Goal: Transaction & Acquisition: Subscribe to service/newsletter

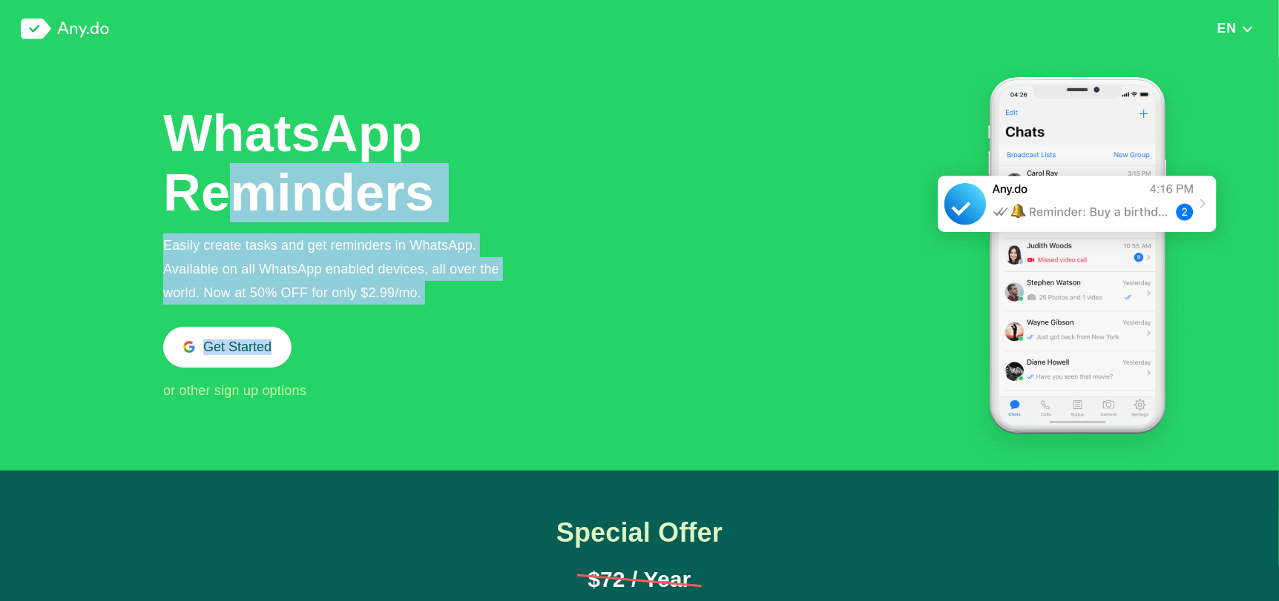
drag, startPoint x: 234, startPoint y: 220, endPoint x: 351, endPoint y: 337, distance: 165.2
click at [351, 337] on div "WhatsApp Reminders Easily create tasks and get reminders in WhatsApp. Available…" at bounding box center [343, 253] width 360 height 299
click at [360, 290] on div "Easily create tasks and get reminders in WhatsApp. Available on all WhatsApp en…" at bounding box center [343, 269] width 360 height 71
drag, startPoint x: 360, startPoint y: 290, endPoint x: 305, endPoint y: 156, distance: 144.6
click at [305, 156] on div "WhatsApp Reminders Easily create tasks and get reminders in WhatsApp. Available…" at bounding box center [343, 253] width 360 height 299
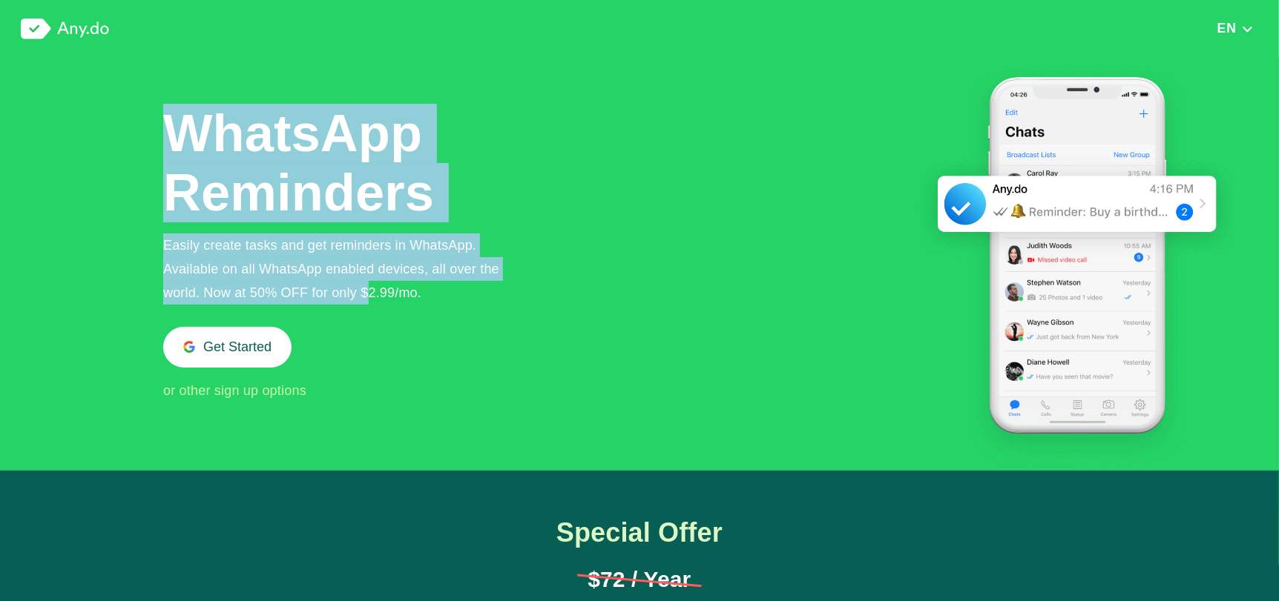
click at [305, 156] on h1 "WhatsApp Reminders" at bounding box center [300, 163] width 274 height 119
drag, startPoint x: 305, startPoint y: 156, endPoint x: 470, endPoint y: 323, distance: 235.5
click at [470, 323] on div "WhatsApp Reminders Easily create tasks and get reminders in WhatsApp. Available…" at bounding box center [343, 253] width 360 height 299
drag, startPoint x: 469, startPoint y: 291, endPoint x: 191, endPoint y: 114, distance: 329.4
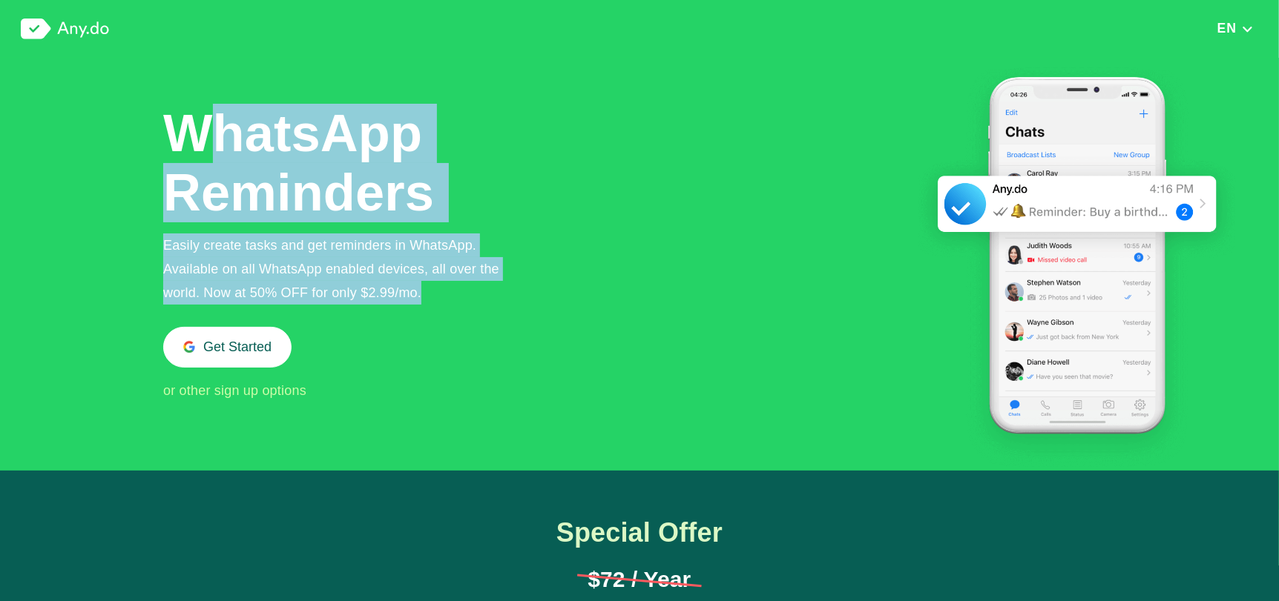
click at [191, 114] on div "WhatsApp Reminders Easily create tasks and get reminders in WhatsApp. Available…" at bounding box center [343, 253] width 360 height 299
click at [191, 114] on h1 "WhatsApp Reminders" at bounding box center [300, 163] width 274 height 119
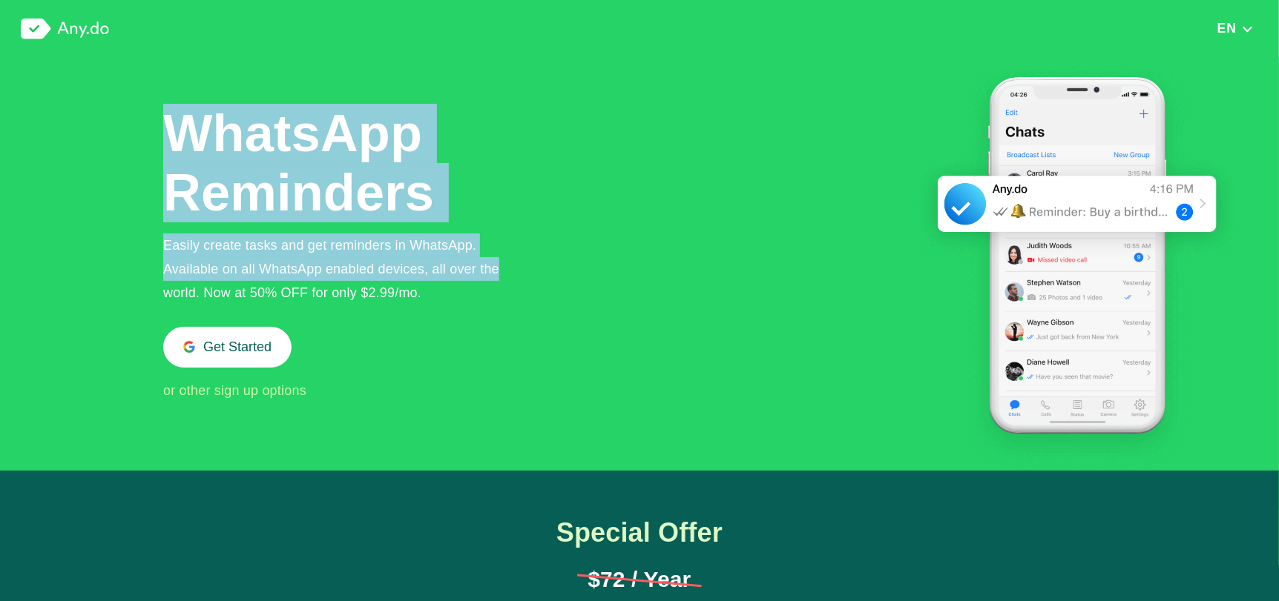
drag, startPoint x: 191, startPoint y: 114, endPoint x: 498, endPoint y: 268, distance: 343.3
click at [498, 268] on div "WhatsApp Reminders Easily create tasks and get reminders in WhatsApp. Available…" at bounding box center [343, 253] width 360 height 299
click at [498, 268] on div "Easily create tasks and get reminders in WhatsApp. Available on all WhatsApp en…" at bounding box center [343, 269] width 360 height 71
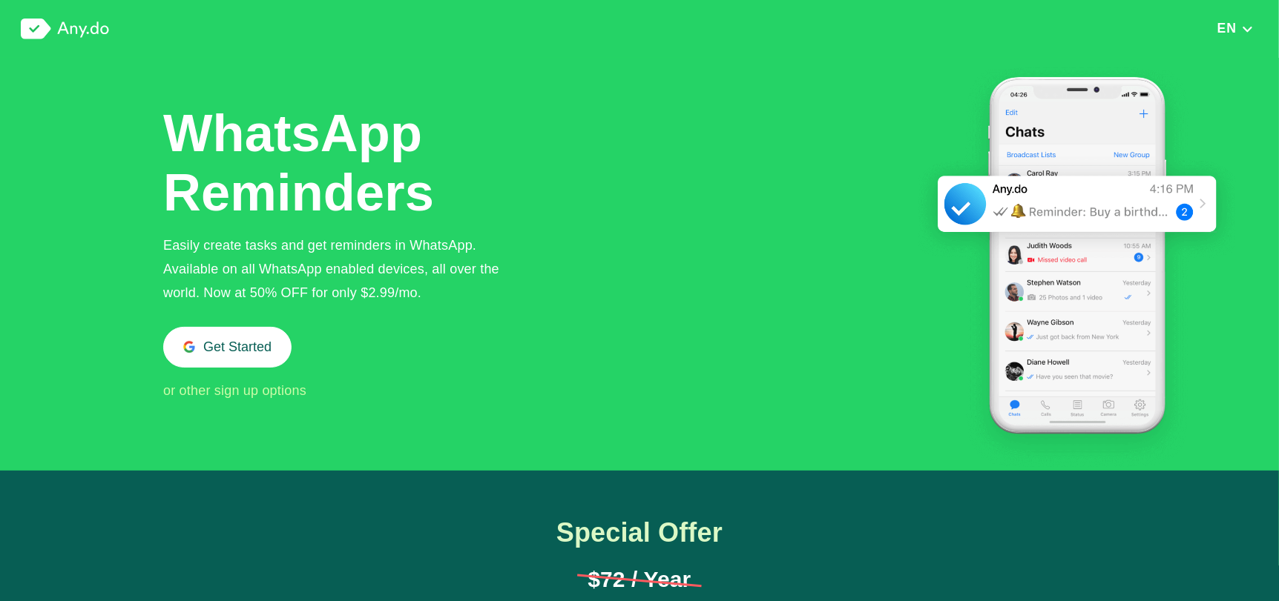
scroll to position [271, 0]
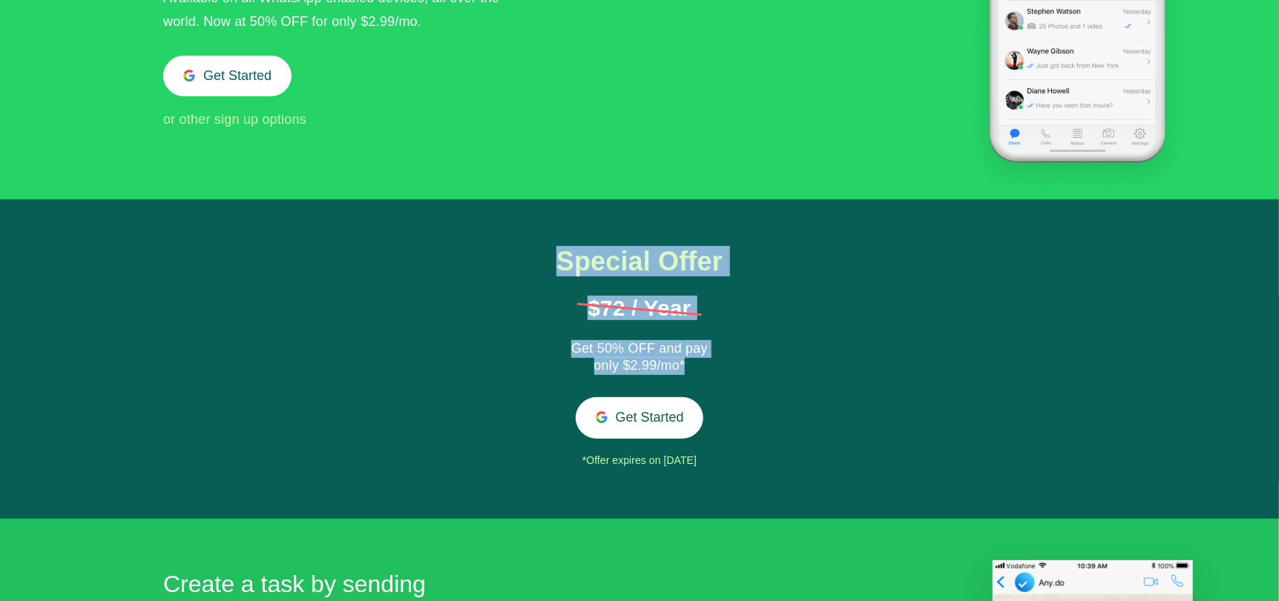
drag, startPoint x: 515, startPoint y: 270, endPoint x: 731, endPoint y: 367, distance: 236.7
click at [731, 367] on div "Special Offer $72 / Year Get 50% OFF and pay only $2.99/mo* Get Started *Offer …" at bounding box center [639, 360] width 1279 height 320
click at [731, 367] on div "Special Offer $72 / Year Get 50% OFF and pay only $2.99/mo* Get Started *Offer …" at bounding box center [639, 359] width 231 height 225
drag, startPoint x: 731, startPoint y: 367, endPoint x: 513, endPoint y: 280, distance: 234.7
click at [513, 280] on div "Special Offer $72 / Year Get 50% OFF and pay only $2.99/mo* Get Started *Offer …" at bounding box center [639, 360] width 1279 height 320
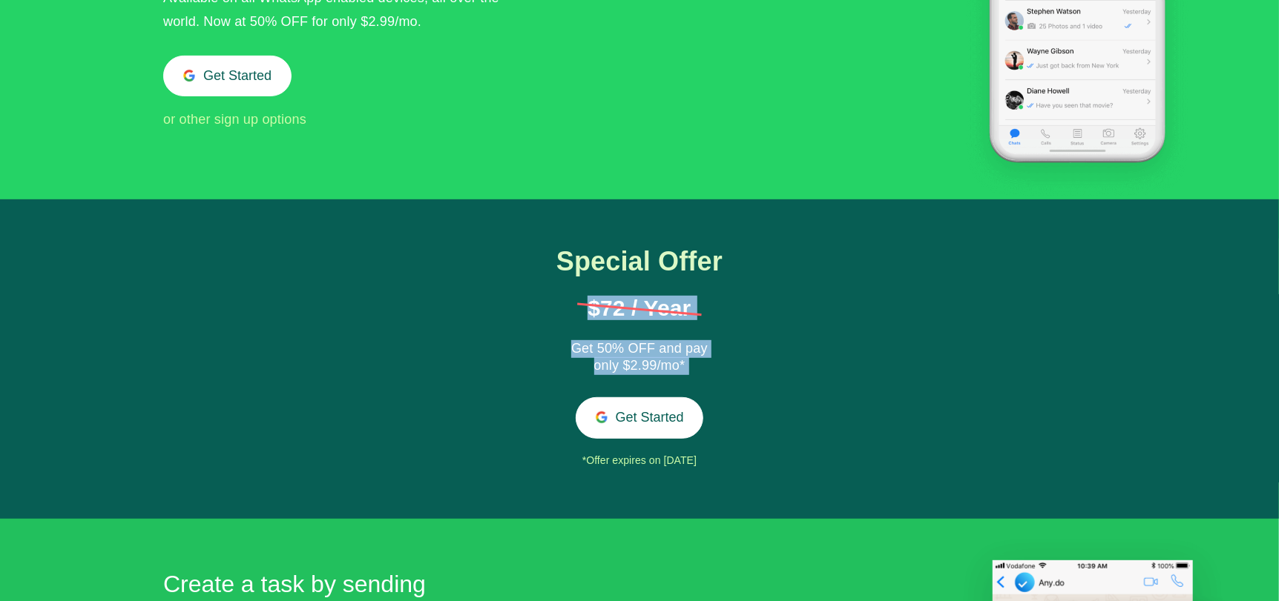
click at [513, 280] on div "Special Offer $72 / Year Get 50% OFF and pay only $2.99/mo* Get Started *Offer …" at bounding box center [639, 360] width 1279 height 320
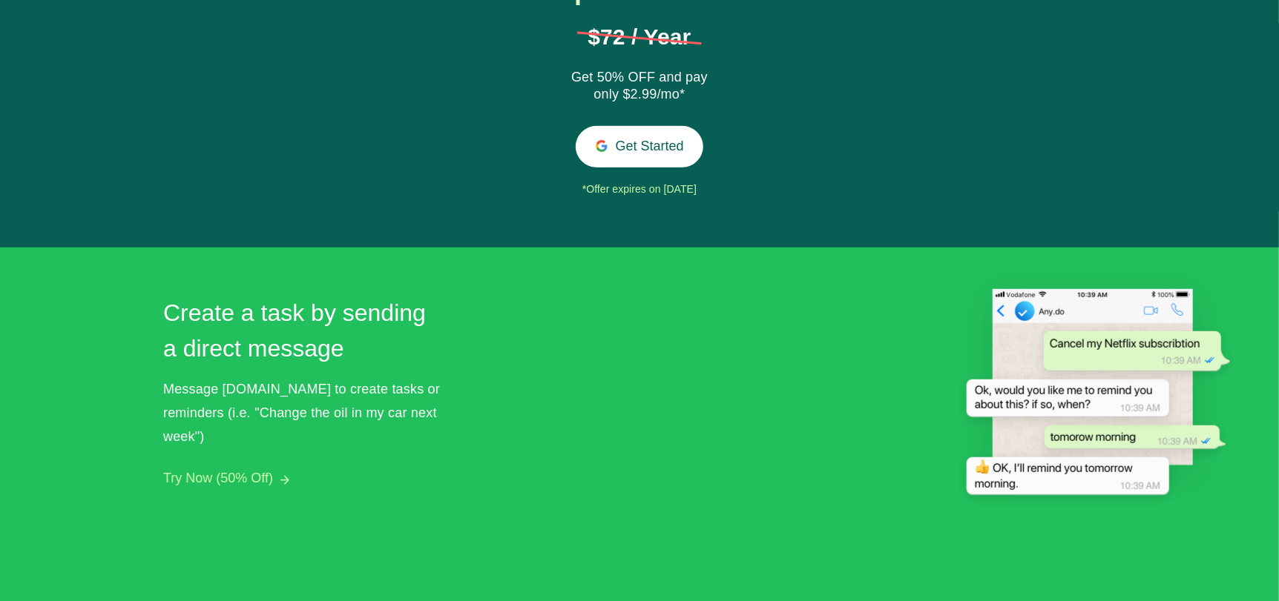
scroll to position [544, 0]
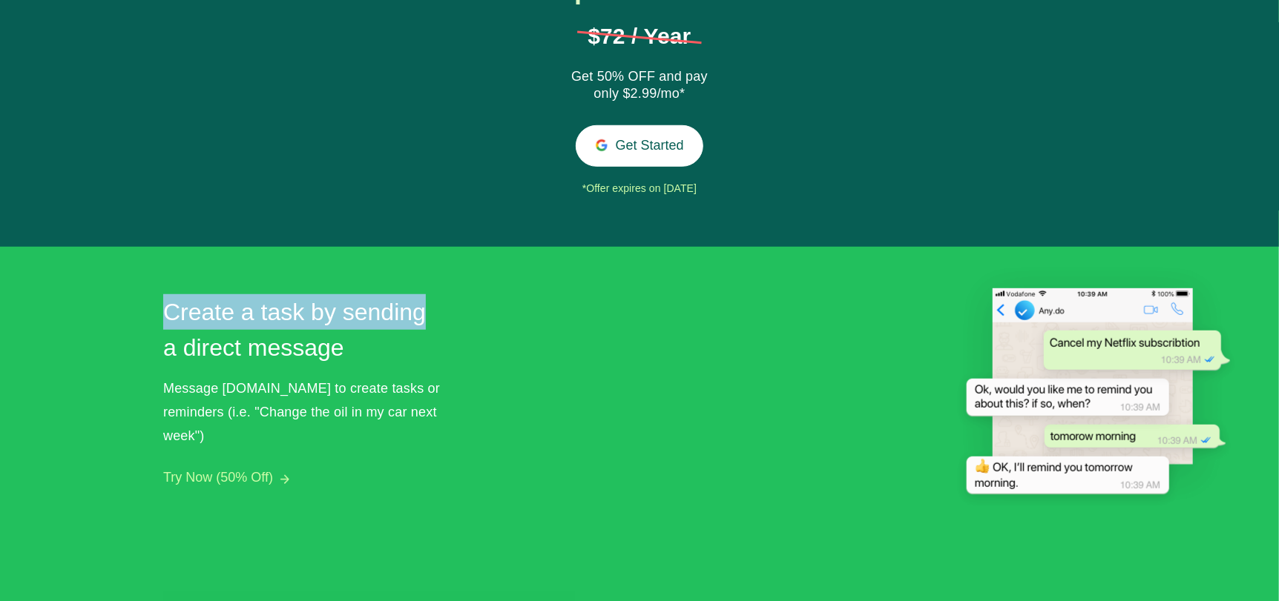
drag, startPoint x: 455, startPoint y: 331, endPoint x: 96, endPoint y: 320, distance: 359.9
drag, startPoint x: 149, startPoint y: 316, endPoint x: 412, endPoint y: 349, distance: 265.3
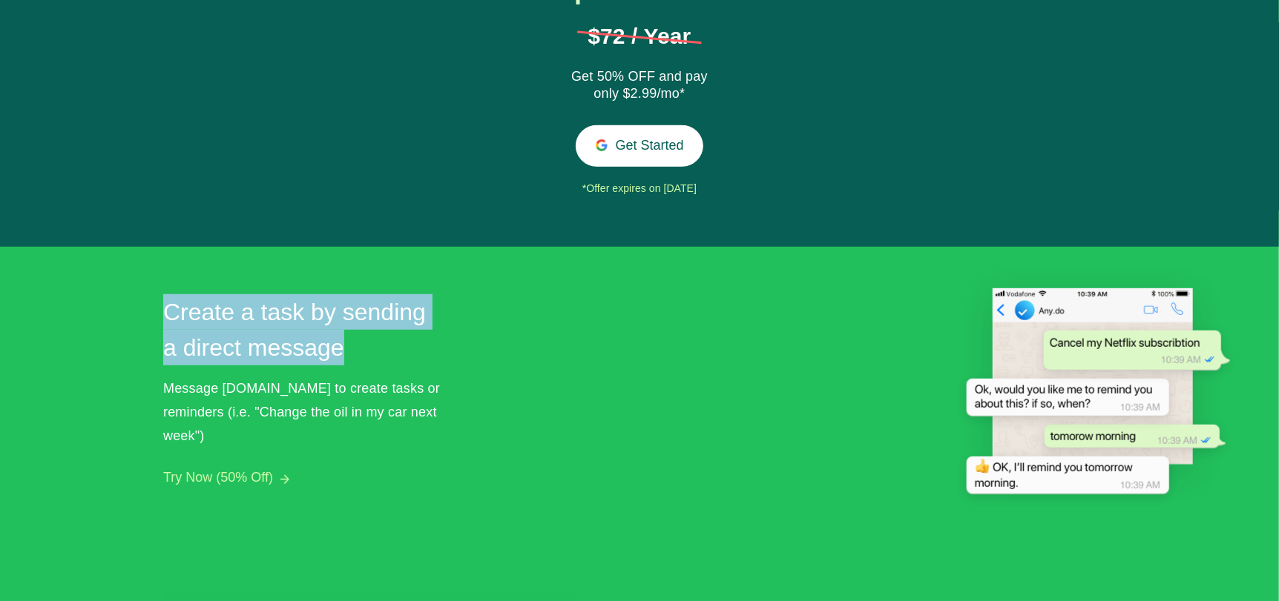
click at [412, 349] on h2 "Create a task by sending a direct message" at bounding box center [300, 329] width 274 height 71
drag, startPoint x: 401, startPoint y: 344, endPoint x: 105, endPoint y: 244, distance: 313.1
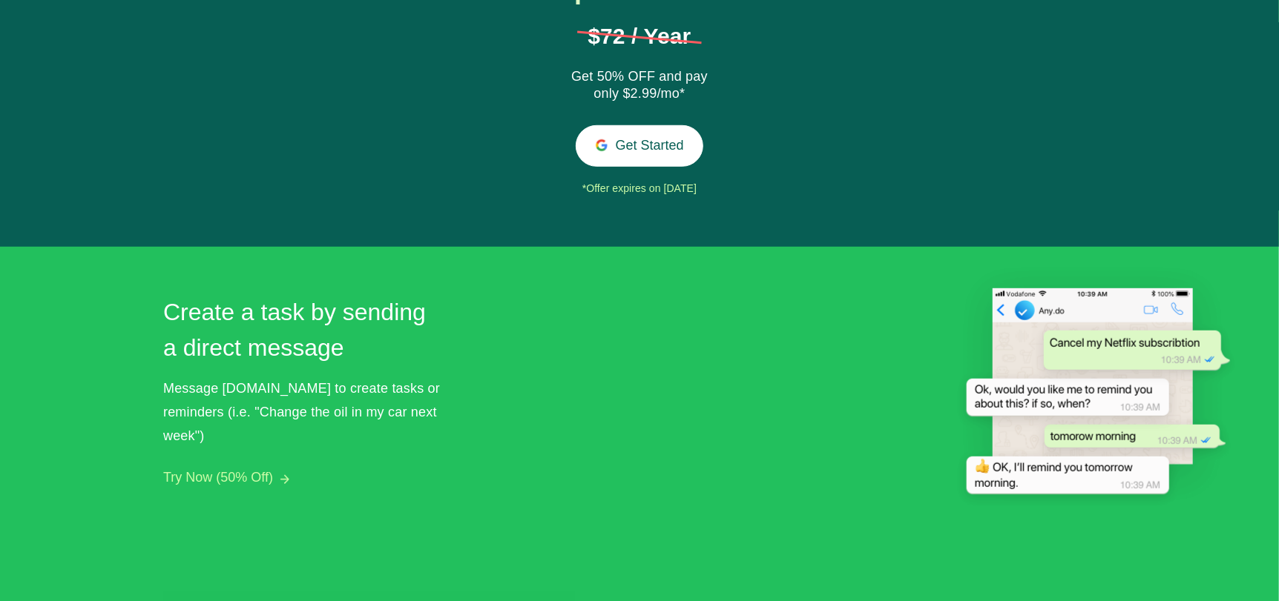
click at [103, 243] on div "Special Offer $72 / Year Get 50% OFF and pay only $2.99/mo* Get Started *Offer …" at bounding box center [639, 87] width 1279 height 320
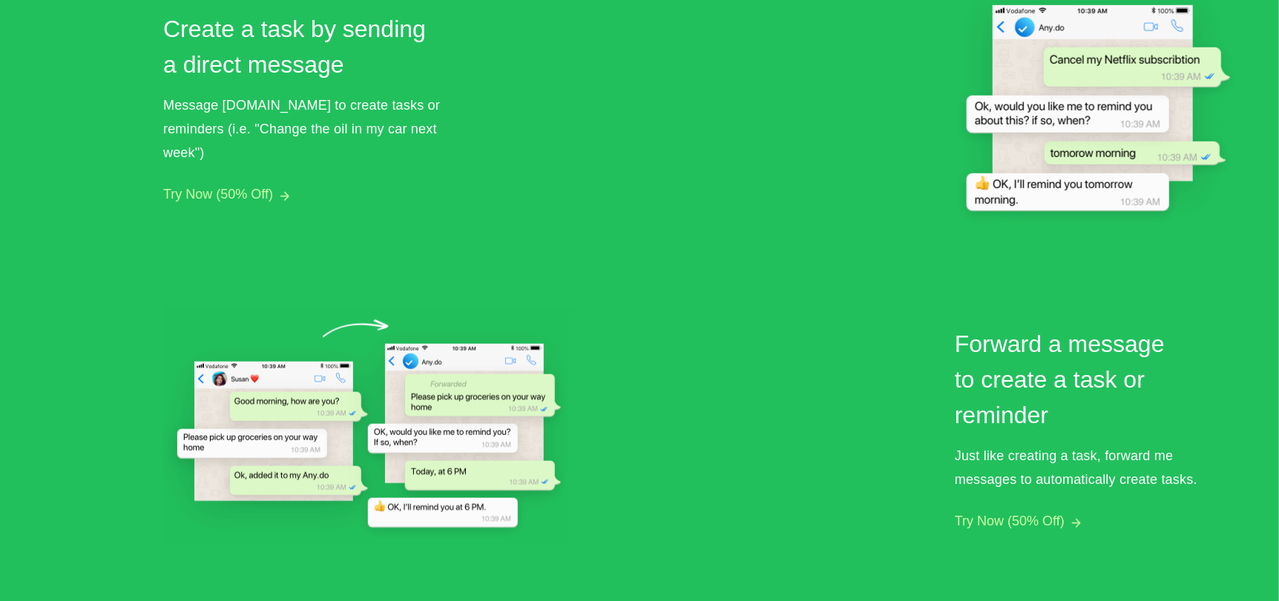
scroll to position [1087, 0]
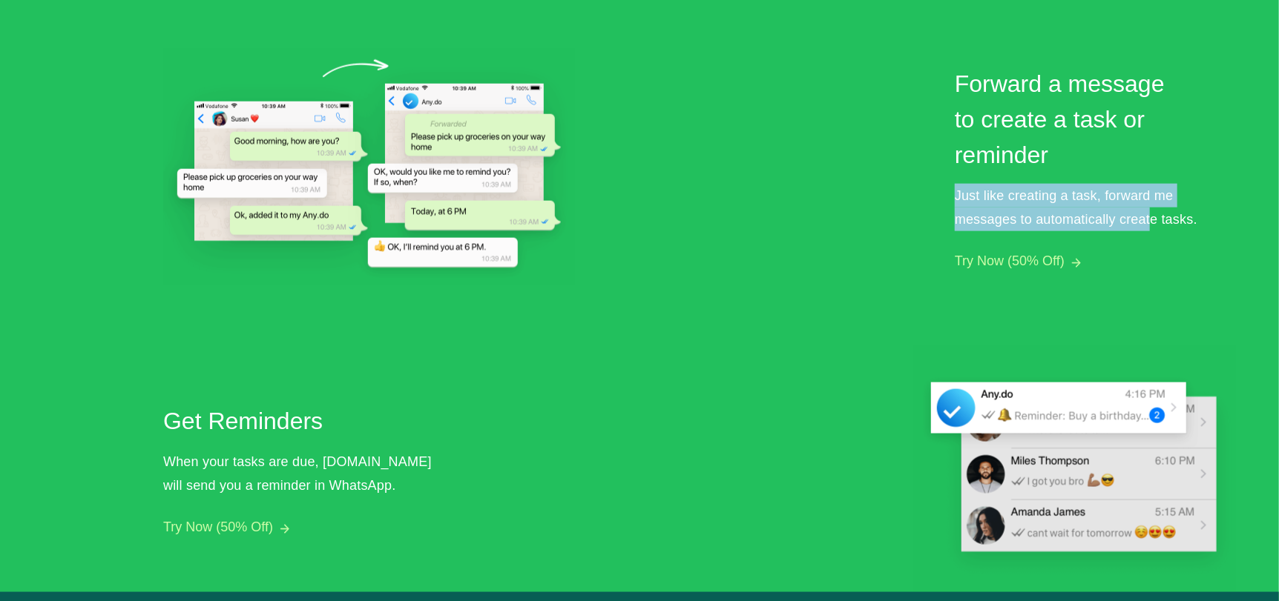
drag, startPoint x: 1152, startPoint y: 217, endPoint x: 865, endPoint y: 182, distance: 288.4
click at [865, 182] on div "Create a task by sending a direct message Message Any.do to create tasks or rem…" at bounding box center [699, 147] width 1073 height 889
drag, startPoint x: 865, startPoint y: 182, endPoint x: 1259, endPoint y: 231, distance: 396.0
click at [1259, 231] on div "Create a task by sending a direct message Message Any.do to create tasks or rem…" at bounding box center [639, 147] width 1279 height 889
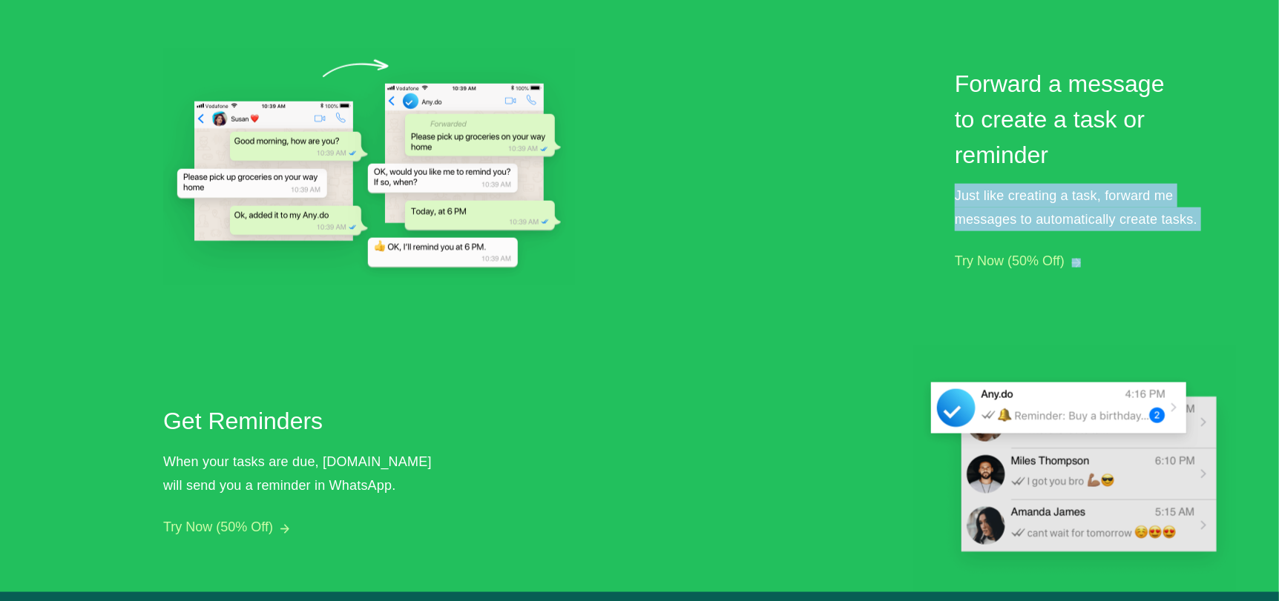
click at [1259, 231] on div "Create a task by sending a direct message Message Any.do to create tasks or rem…" at bounding box center [639, 147] width 1279 height 889
drag, startPoint x: 1259, startPoint y: 231, endPoint x: 788, endPoint y: 145, distance: 478.7
click at [788, 145] on div "Create a task by sending a direct message Message Any.do to create tasks or rem…" at bounding box center [639, 147] width 1279 height 889
click at [788, 145] on div "Create a task by sending a direct message Message Any.do to create tasks or rem…" at bounding box center [699, 147] width 1073 height 889
drag, startPoint x: 903, startPoint y: 185, endPoint x: 1260, endPoint y: 222, distance: 358.6
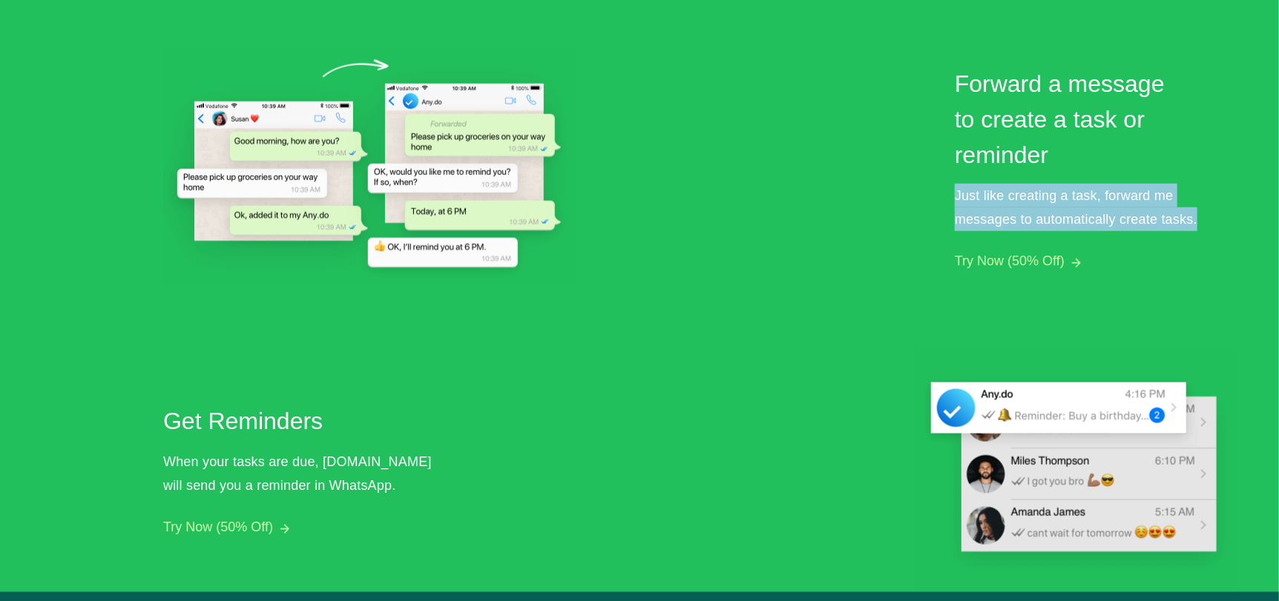
click at [1260, 222] on div "Create a task by sending a direct message Message Any.do to create tasks or rem…" at bounding box center [639, 147] width 1279 height 889
drag, startPoint x: 1260, startPoint y: 222, endPoint x: 954, endPoint y: 163, distance: 311.3
click at [977, 170] on div "Create a task by sending a direct message Message Any.do to create tasks or rem…" at bounding box center [639, 147] width 1279 height 889
click at [954, 163] on h2 "Forward a message to create a task or reminder" at bounding box center [1071, 119] width 234 height 107
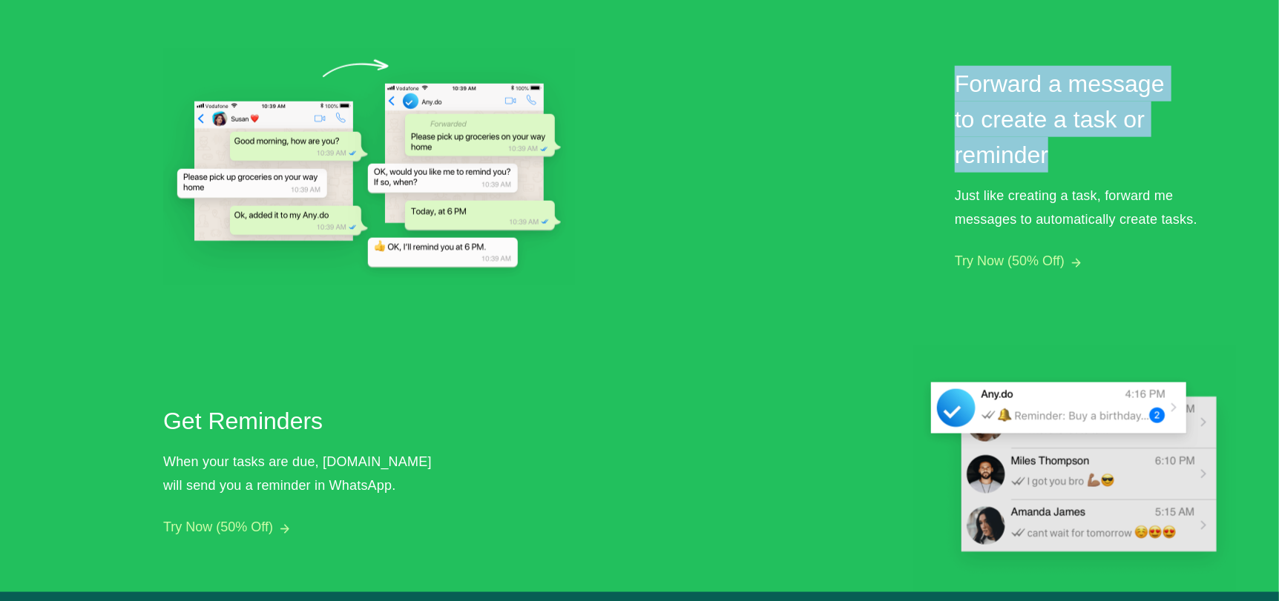
drag, startPoint x: 940, startPoint y: 47, endPoint x: 1114, endPoint y: 169, distance: 213.0
click at [1114, 169] on div "Create a task by sending a direct message Message Any.do to create tasks or rem…" at bounding box center [699, 147] width 1073 height 889
click at [1114, 169] on h2 "Forward a message to create a task or reminder" at bounding box center [1071, 119] width 234 height 107
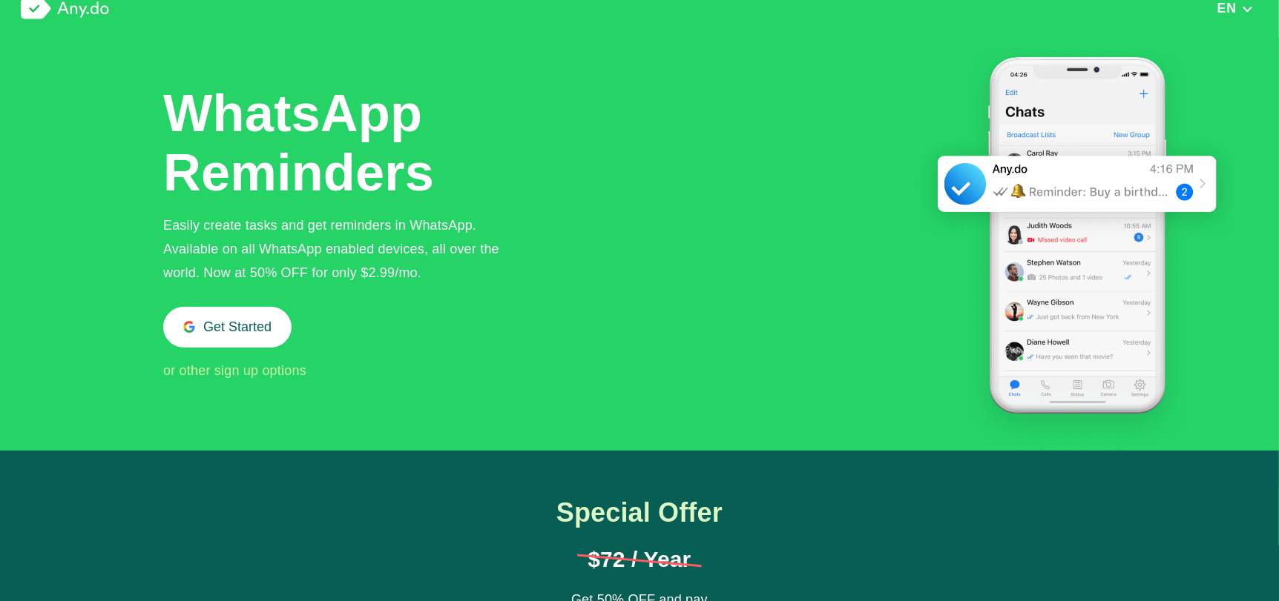
scroll to position [0, 0]
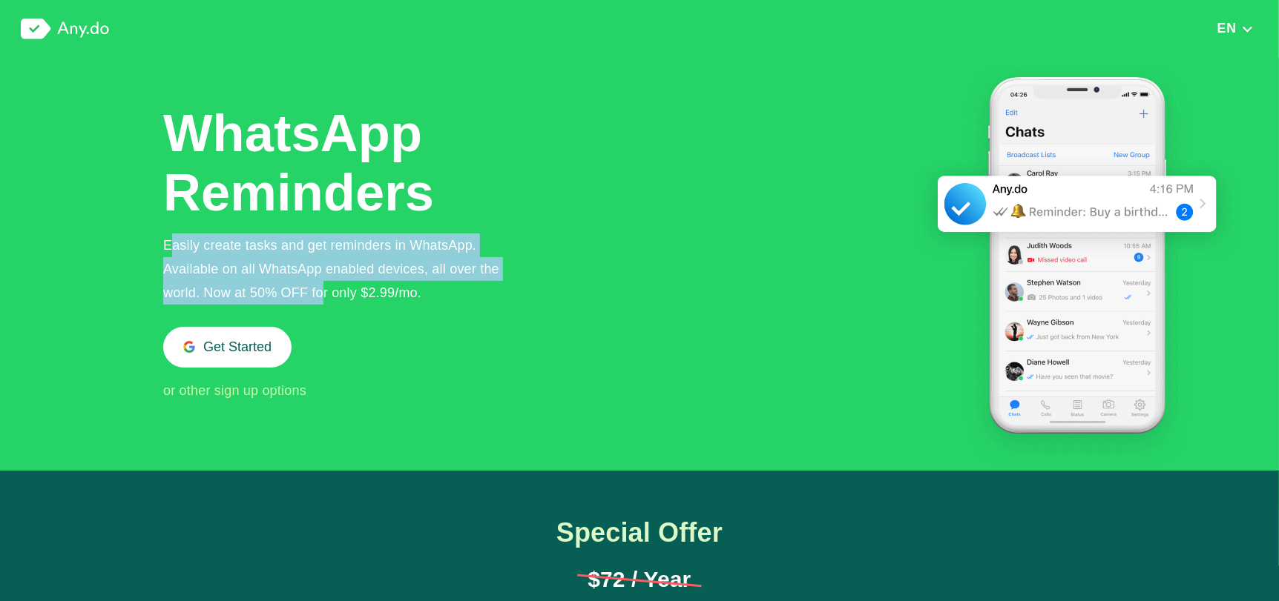
drag, startPoint x: 322, startPoint y: 296, endPoint x: 163, endPoint y: 246, distance: 166.3
click at [163, 246] on div "Easily create tasks and get reminders in WhatsApp. Available on all WhatsApp en…" at bounding box center [343, 269] width 360 height 71
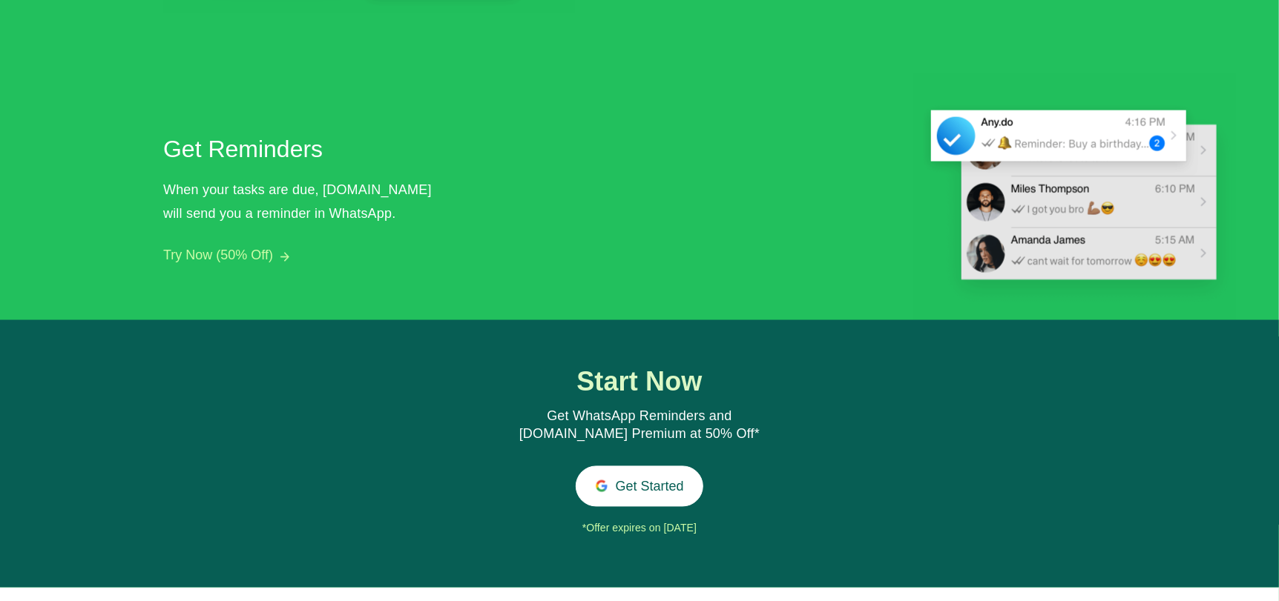
click at [259, 258] on button "Try Now (50% Off)" at bounding box center [218, 256] width 110 height 16
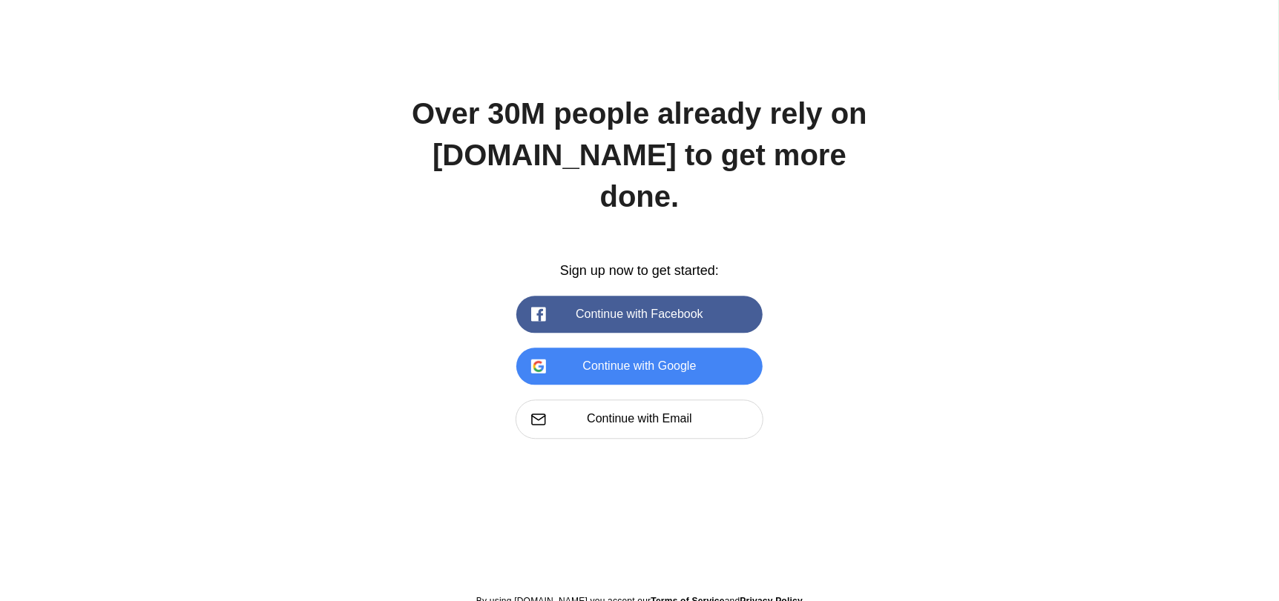
scroll to position [1975, 0]
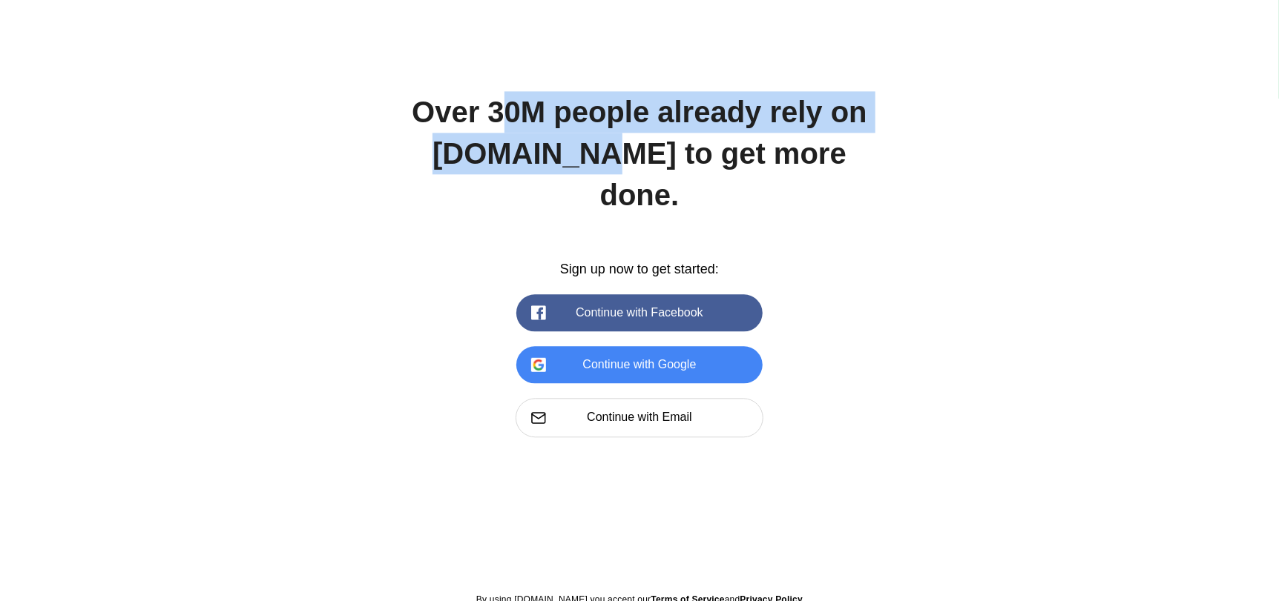
drag, startPoint x: 610, startPoint y: 141, endPoint x: 464, endPoint y: 80, distance: 158.3
